Goal: Complete application form

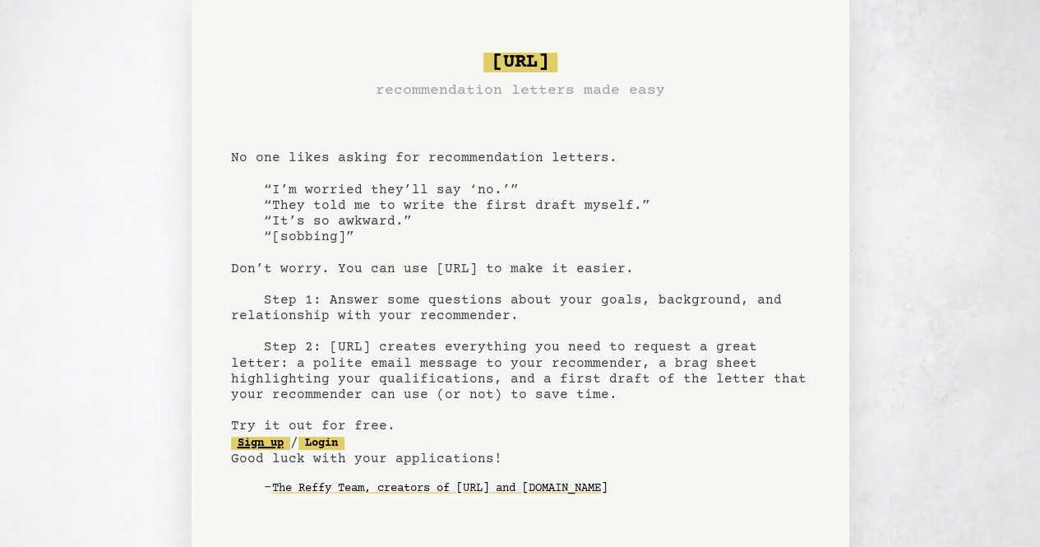
click at [278, 448] on link "Sign up" at bounding box center [260, 443] width 59 height 13
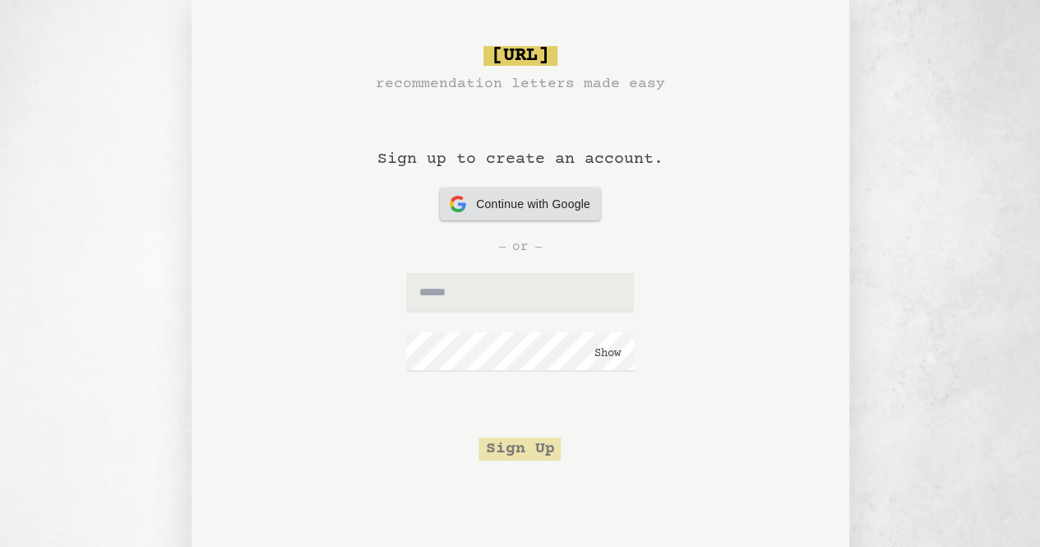
click at [548, 194] on div "Continue with Google Continue with Google" at bounding box center [520, 203] width 141 height 33
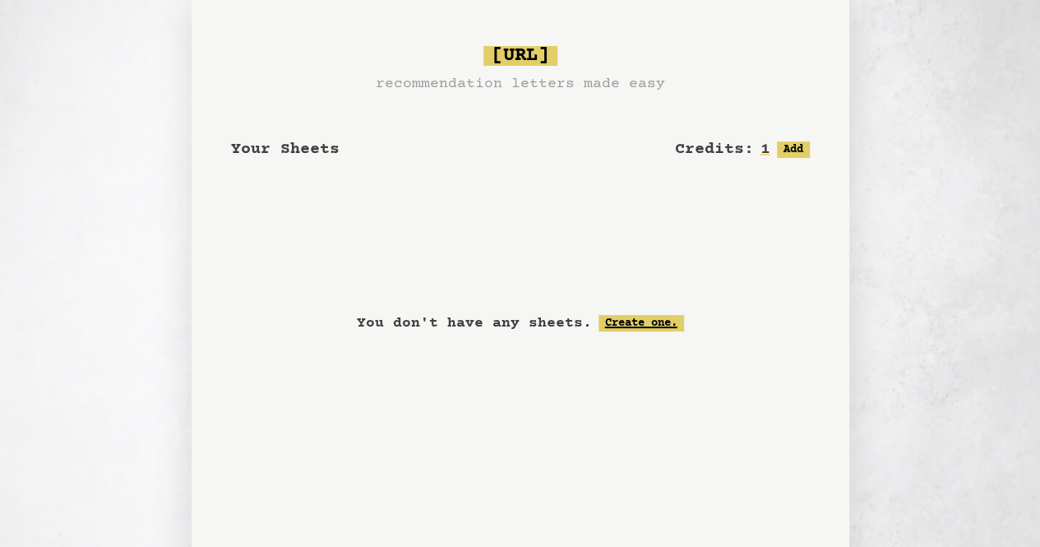
click at [636, 321] on link "Create one." at bounding box center [642, 323] width 86 height 16
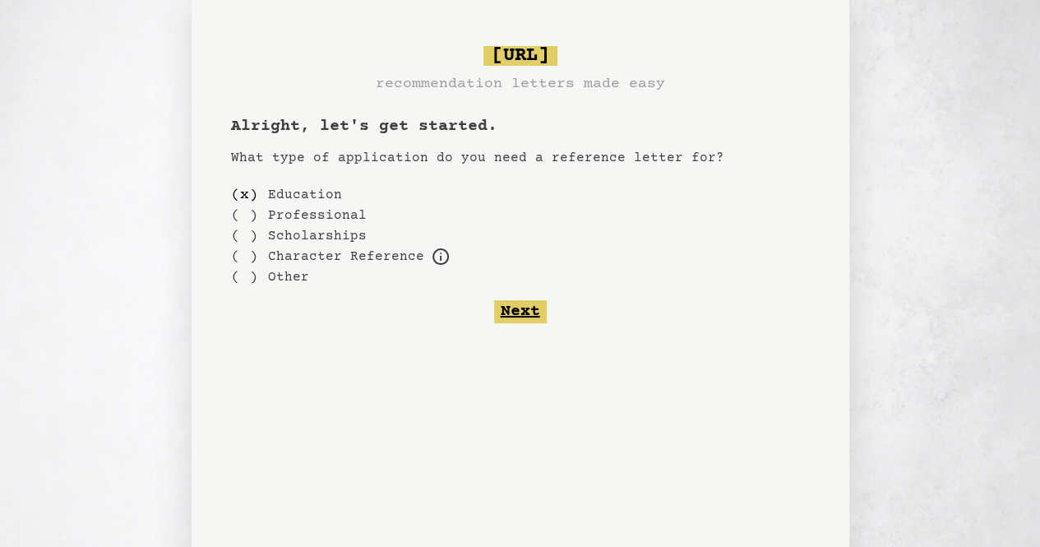
click at [516, 308] on button "Next" at bounding box center [520, 311] width 53 height 23
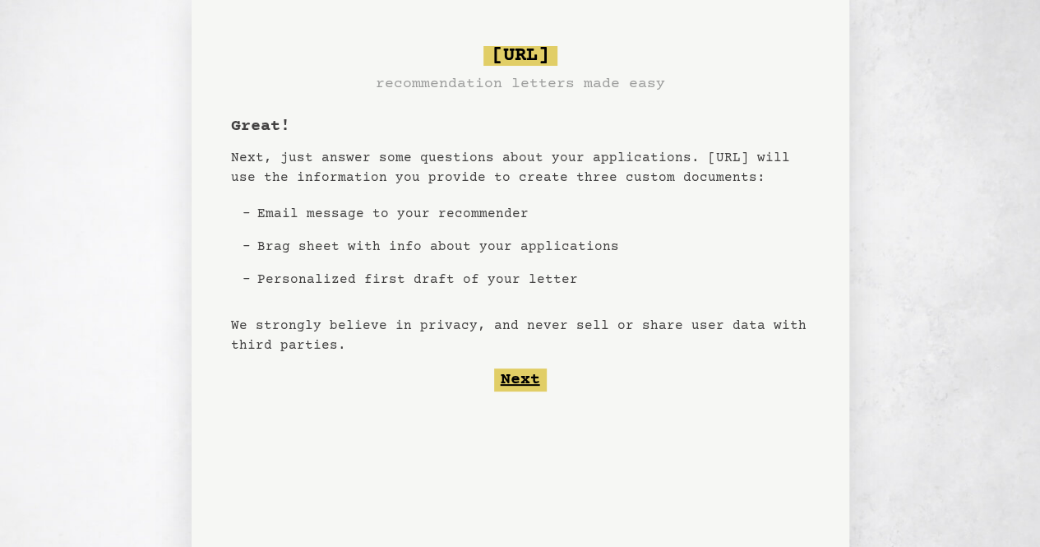
click at [507, 372] on button "Next" at bounding box center [520, 379] width 53 height 23
